Goal: Task Accomplishment & Management: Manage account settings

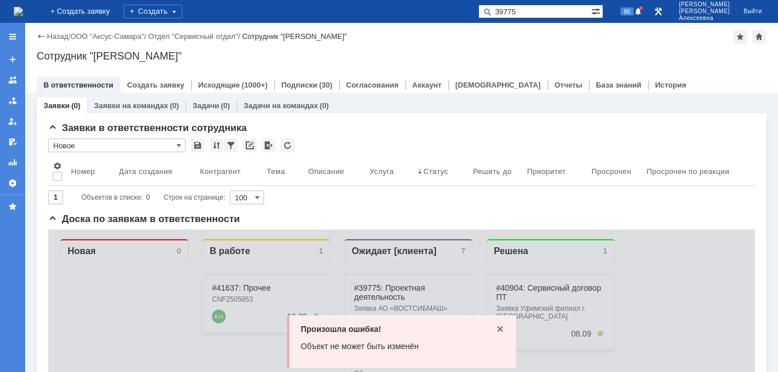
type input "39775"
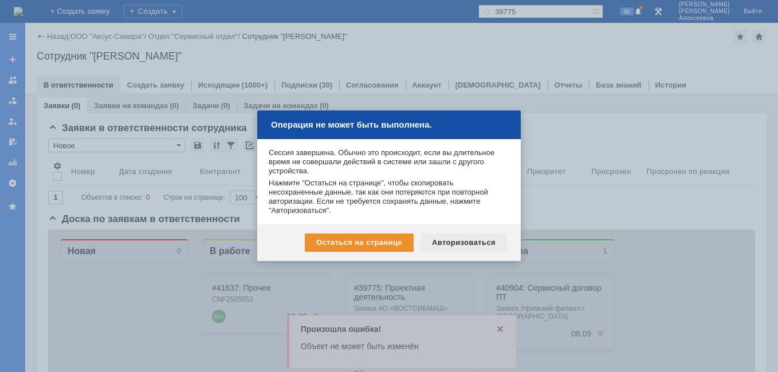
click at [471, 243] on div "Авторизоваться" at bounding box center [464, 243] width 87 height 18
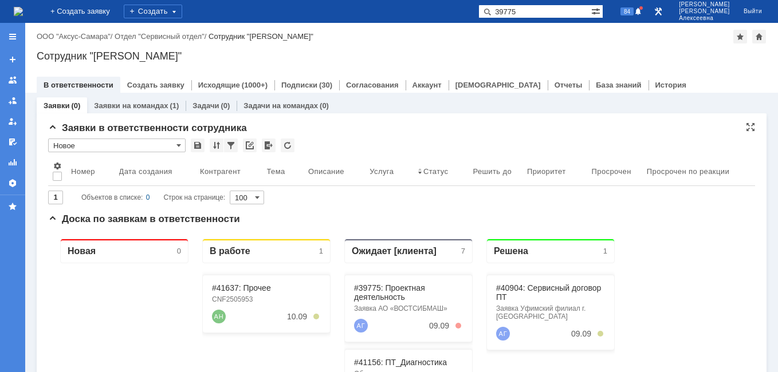
type input "39775"
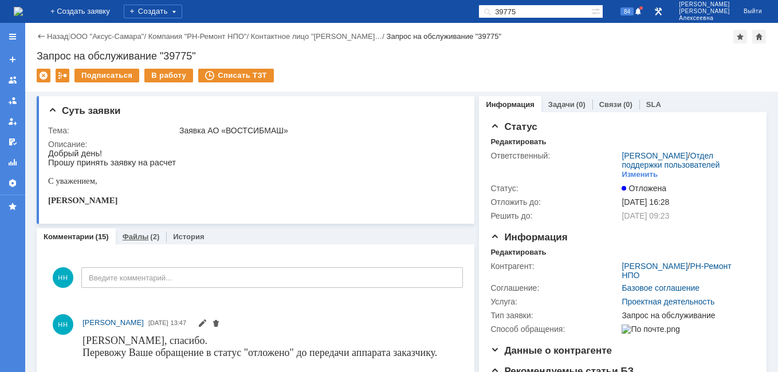
click at [142, 239] on link "Файлы" at bounding box center [136, 237] width 26 height 9
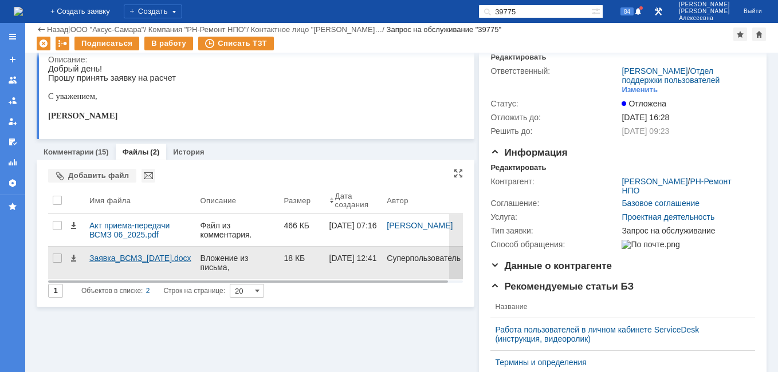
scroll to position [57, 0]
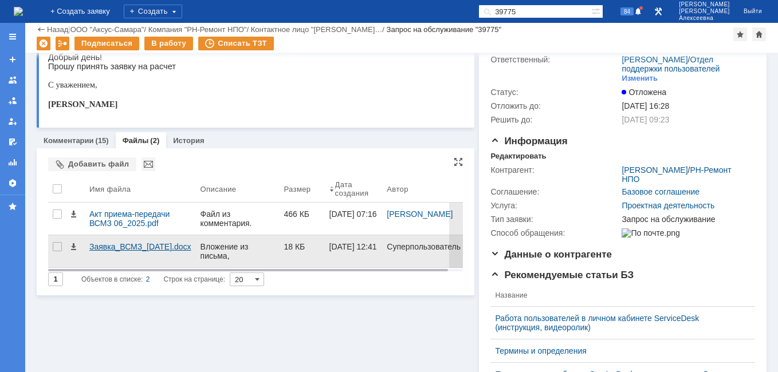
click at [117, 249] on div "Заявка_ВСМЗ_12.05.2025.docx" at bounding box center [140, 246] width 102 height 9
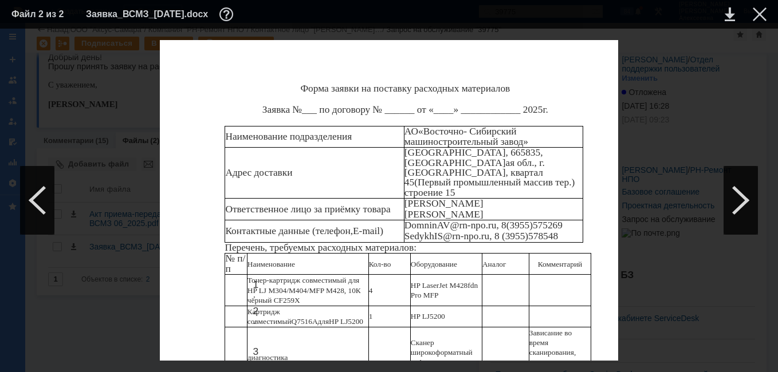
scroll to position [0, 0]
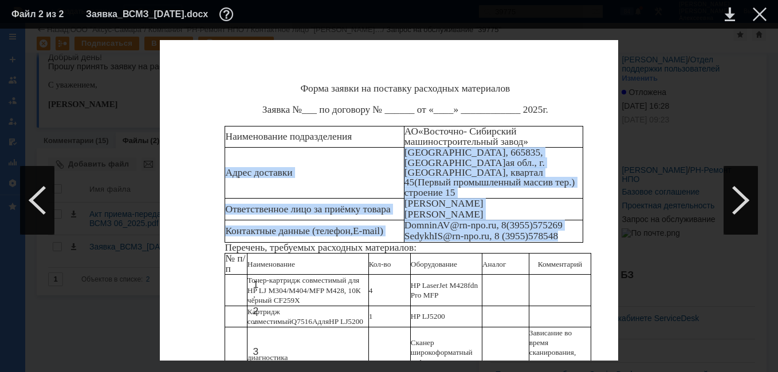
drag, startPoint x: 226, startPoint y: 162, endPoint x: 577, endPoint y: 220, distance: 356.0
click at [577, 220] on tbody "Наименование подразделения АО « Восточно - Сибирский машиностроительный завод» …" at bounding box center [404, 185] width 358 height 116
copy tbody "Адрес доставки Россия, 665835, Иркутск ая обл., г. Ангарск, квартал 45 (Первый …"
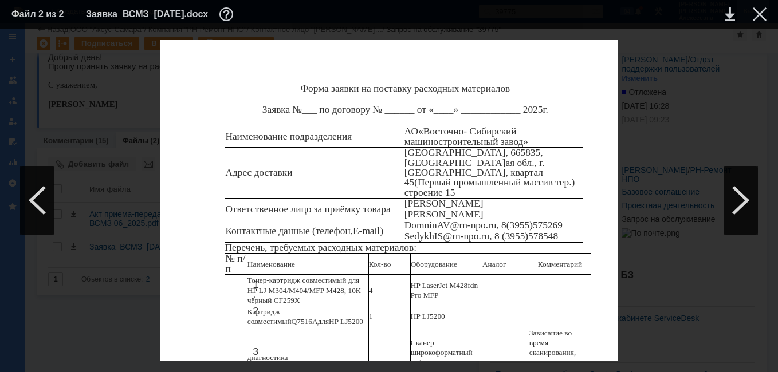
click at [757, 17] on div at bounding box center [760, 14] width 14 height 14
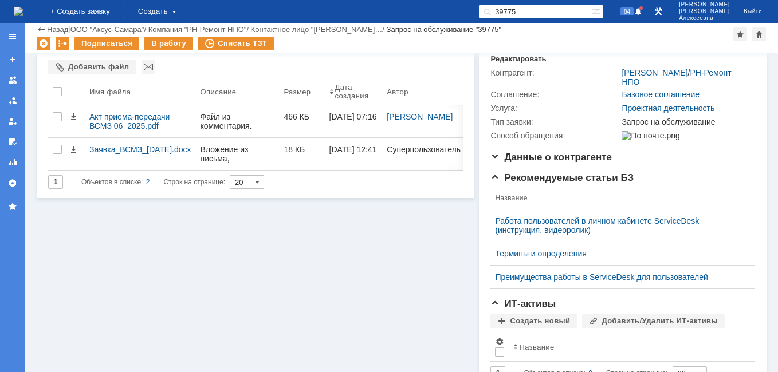
scroll to position [28, 0]
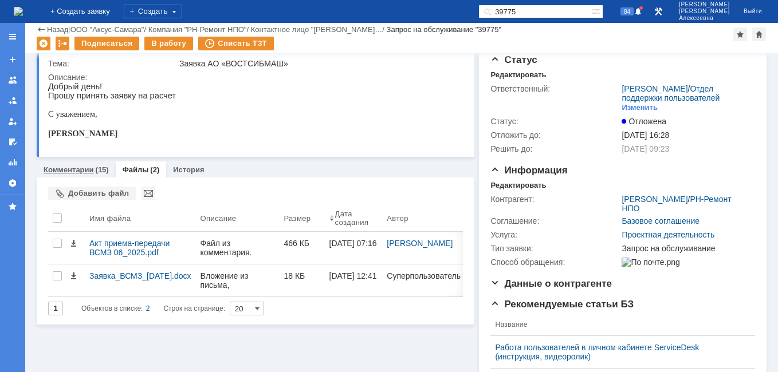
click at [57, 170] on link "Комментарии" at bounding box center [69, 170] width 50 height 9
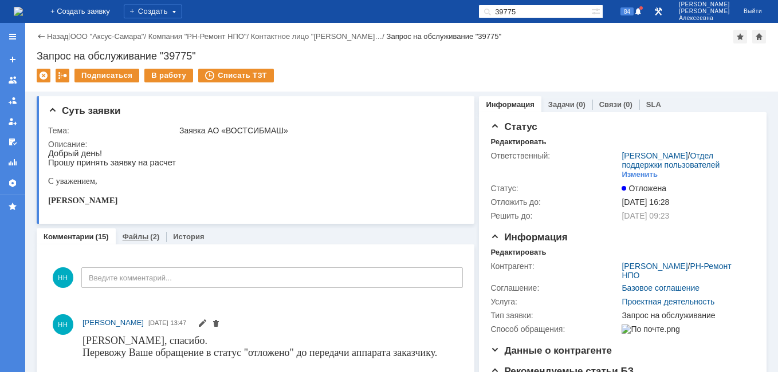
click at [135, 236] on link "Файлы" at bounding box center [136, 237] width 26 height 9
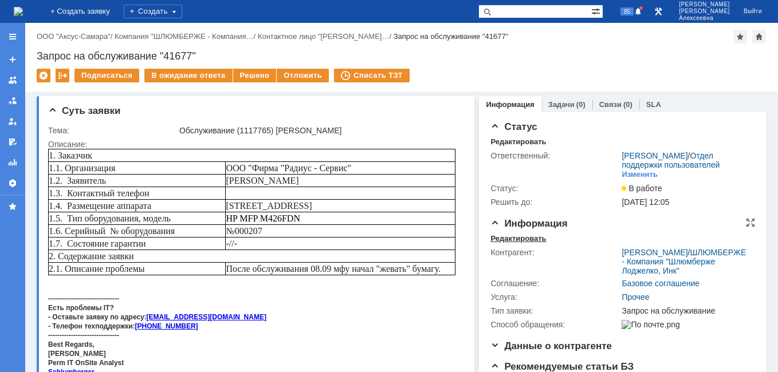
click at [512, 243] on div "Редактировать" at bounding box center [518, 238] width 56 height 9
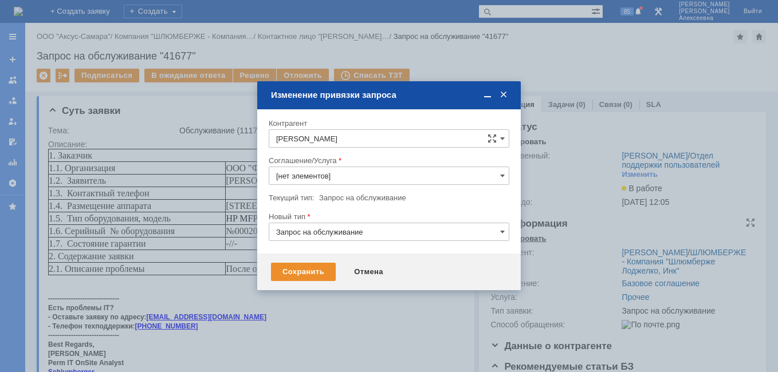
type input "Прочее"
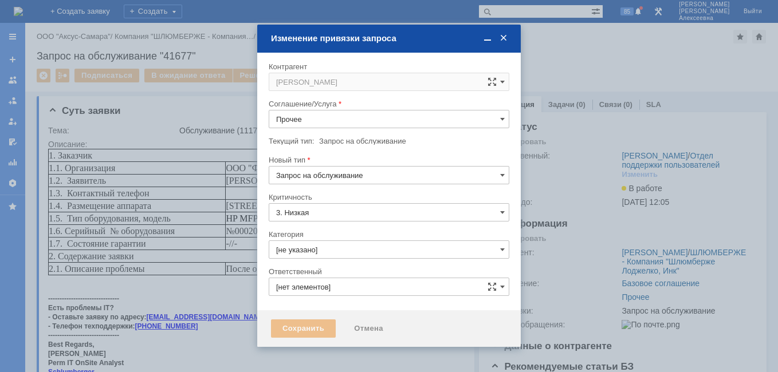
type input "[PERSON_NAME]"
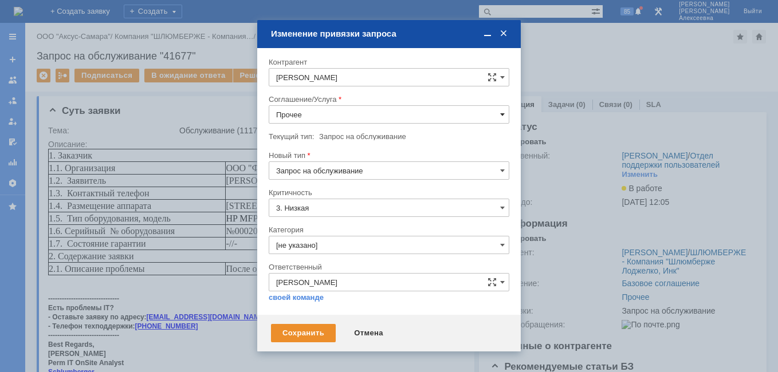
click at [503, 111] on span at bounding box center [502, 114] width 5 height 9
click at [333, 212] on span "ПТ_Диагностика" at bounding box center [389, 215] width 226 height 9
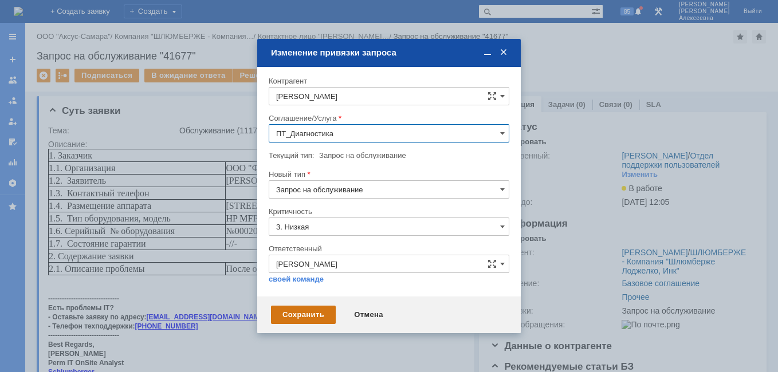
type input "ПТ_Диагностика"
click at [309, 317] on div "Сохранить" at bounding box center [303, 315] width 65 height 18
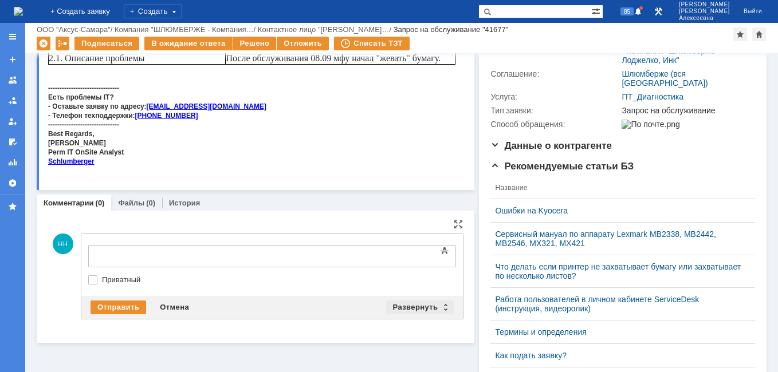
scroll to position [0, 0]
click at [443, 305] on div "Развернуть" at bounding box center [420, 308] width 68 height 14
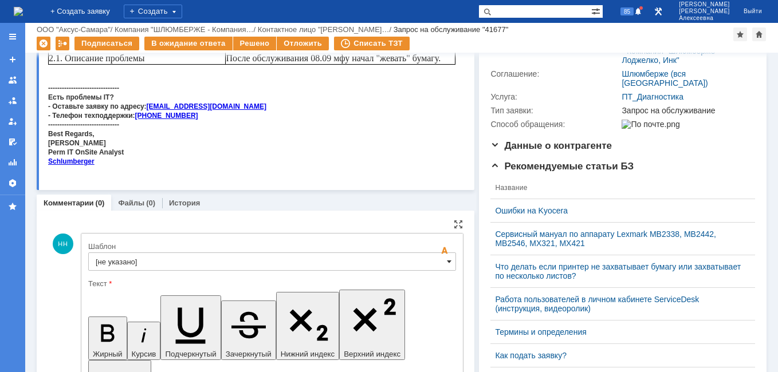
click at [447, 266] on span at bounding box center [449, 261] width 5 height 9
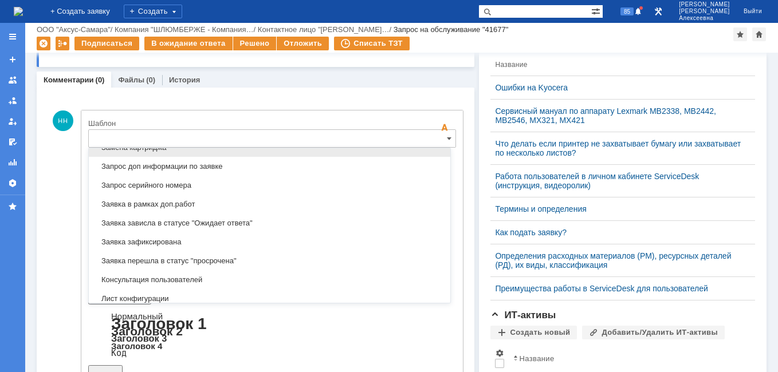
scroll to position [680, 0]
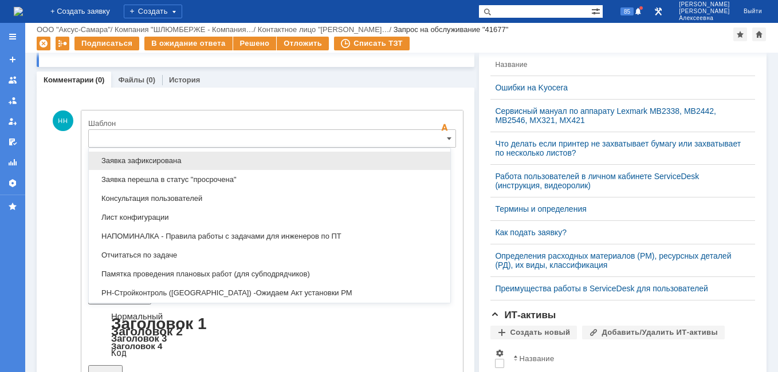
click at [168, 164] on span "Заявка зафиксирована" at bounding box center [270, 160] width 348 height 9
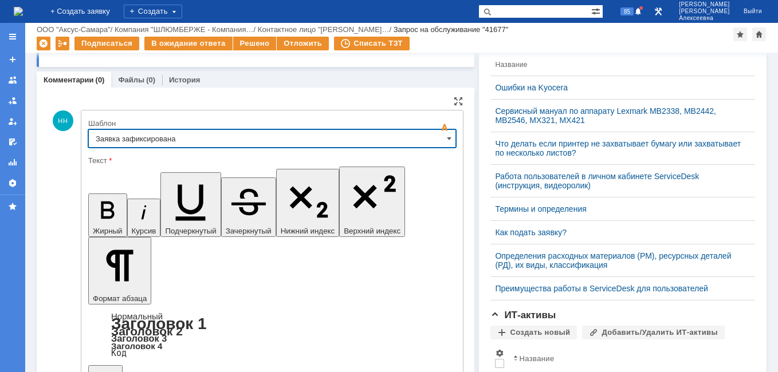
type input "Заявка зафиксирована"
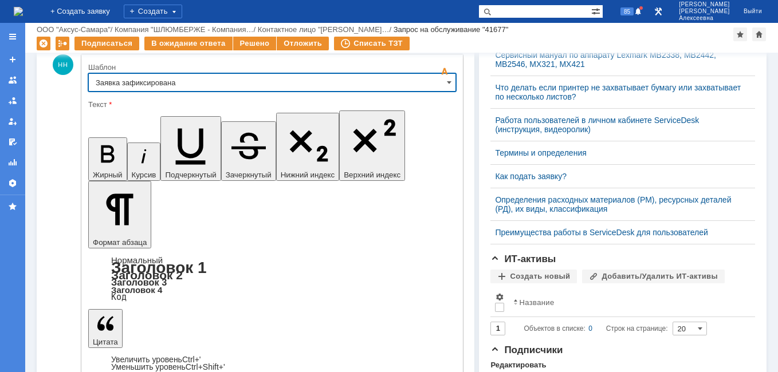
scroll to position [400, 0]
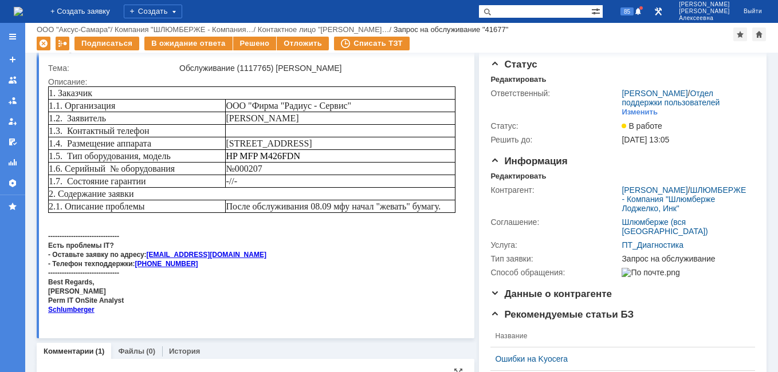
scroll to position [0, 0]
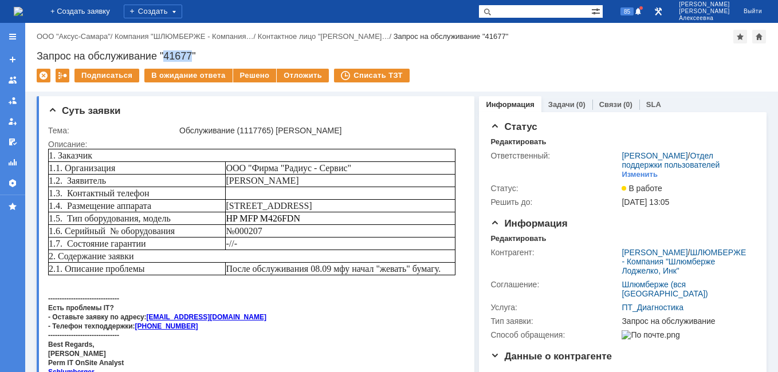
drag, startPoint x: 194, startPoint y: 57, endPoint x: 167, endPoint y: 54, distance: 27.0
click at [167, 54] on div "Запрос на обслуживание "41677"" at bounding box center [402, 55] width 730 height 11
copy div "41677"
